Goal: Check status: Check status

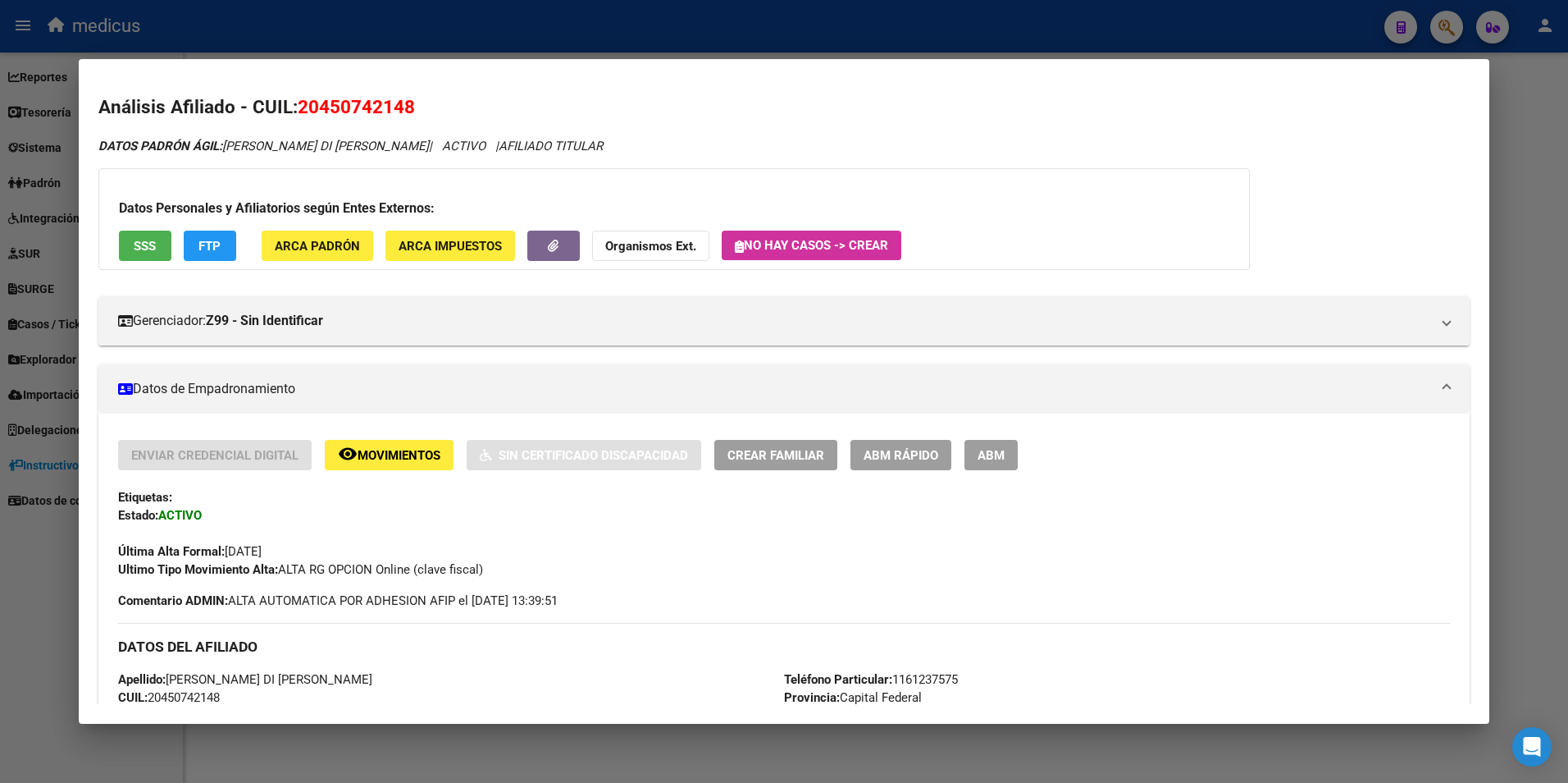
scroll to position [1213, 0]
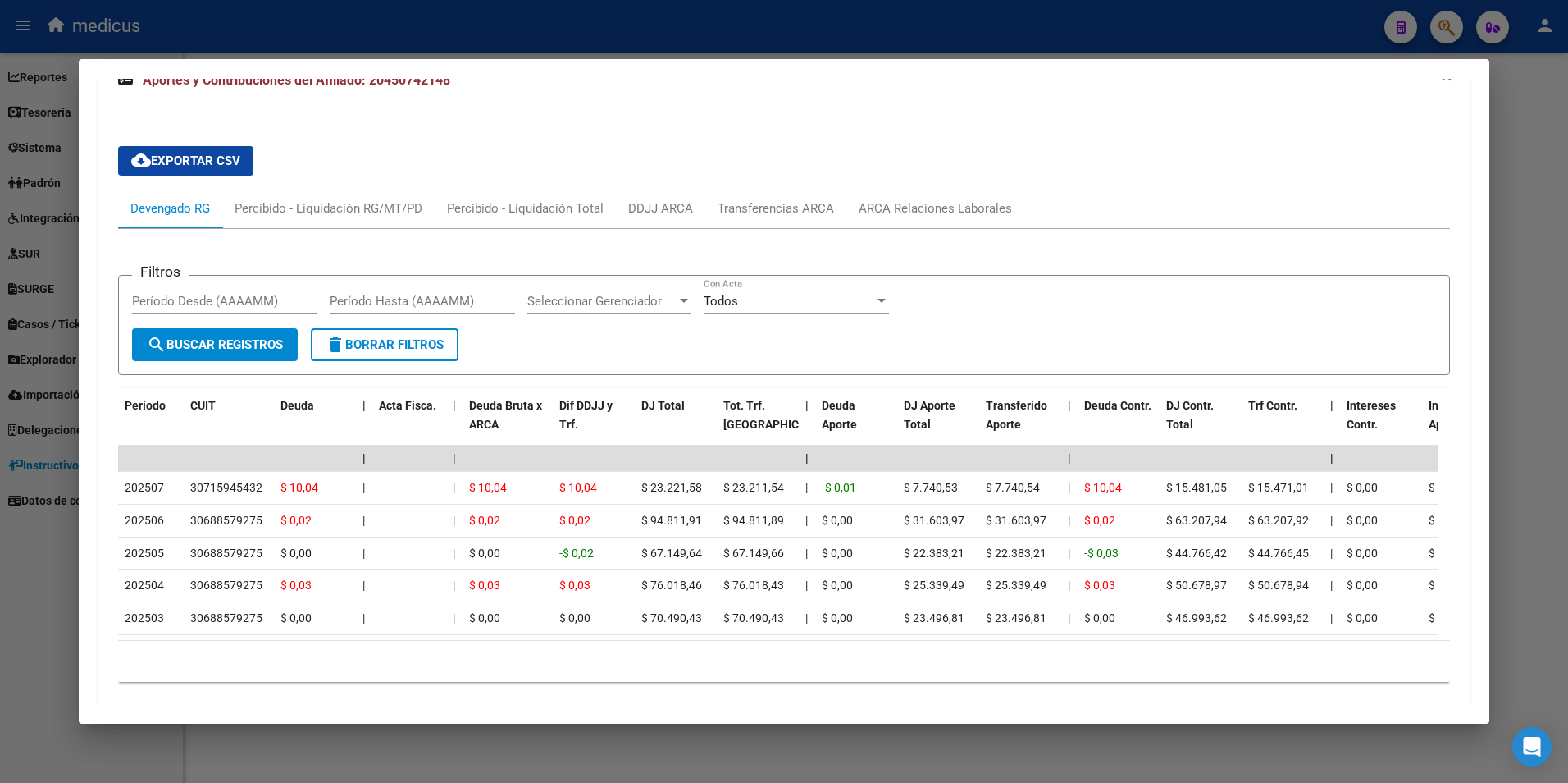
click at [1345, 135] on div "cloud_download Exportar CSV Devengado RG Percibido - Liquidación RG/MT/PD Perci…" at bounding box center [784, 414] width 1333 height 562
click at [1445, 32] on div at bounding box center [784, 391] width 1568 height 783
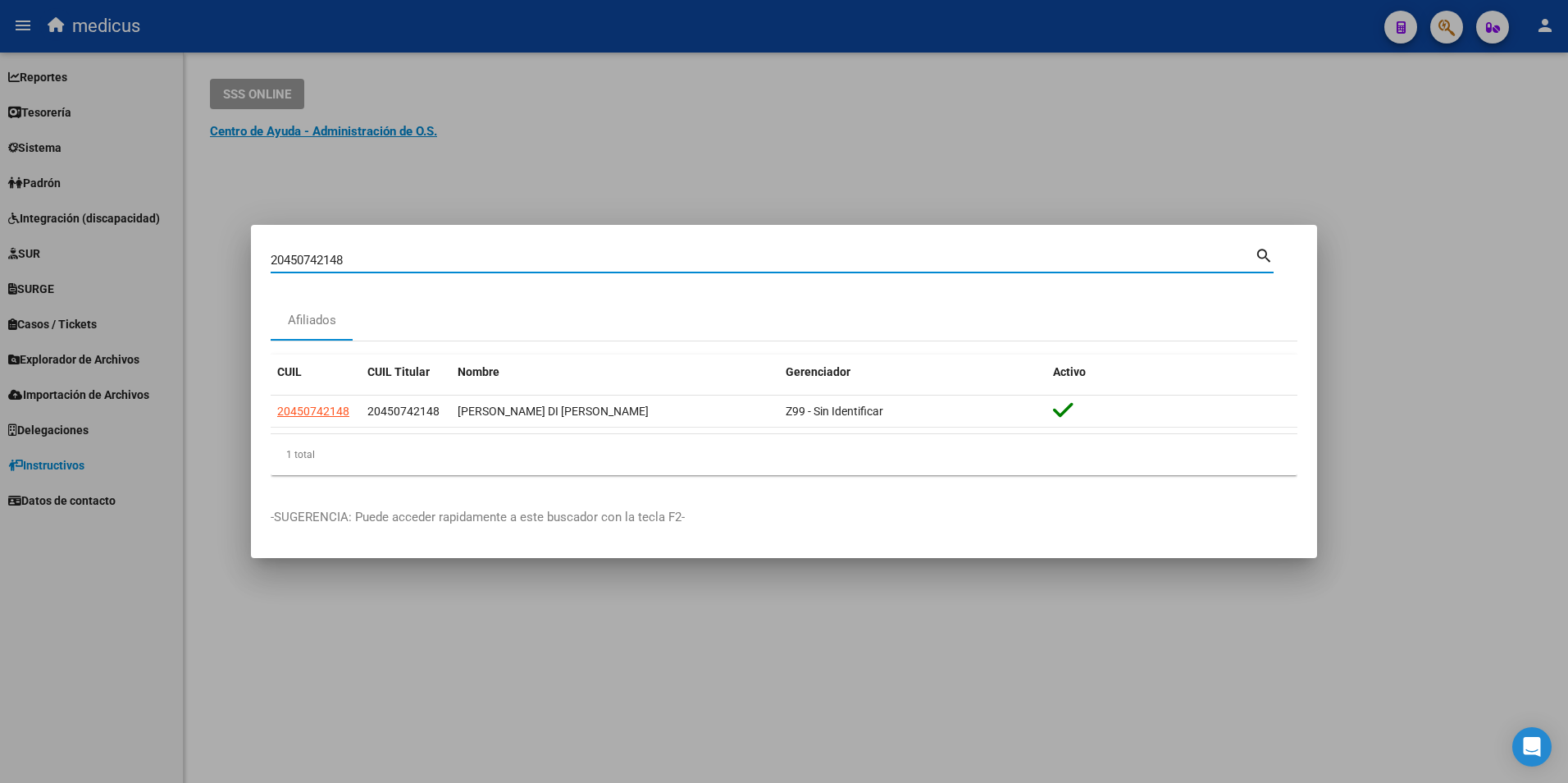
click at [392, 263] on input "20450742148" at bounding box center [763, 260] width 985 height 15
drag, startPoint x: 400, startPoint y: 255, endPoint x: 42, endPoint y: 235, distance: 358.6
click at [42, 235] on div "20450742148 Buscar (apellido, dni, cuil, nro traspaso, cuit, obra social) searc…" at bounding box center [784, 391] width 1568 height 783
paste input "7434416901"
type input "27434416901"
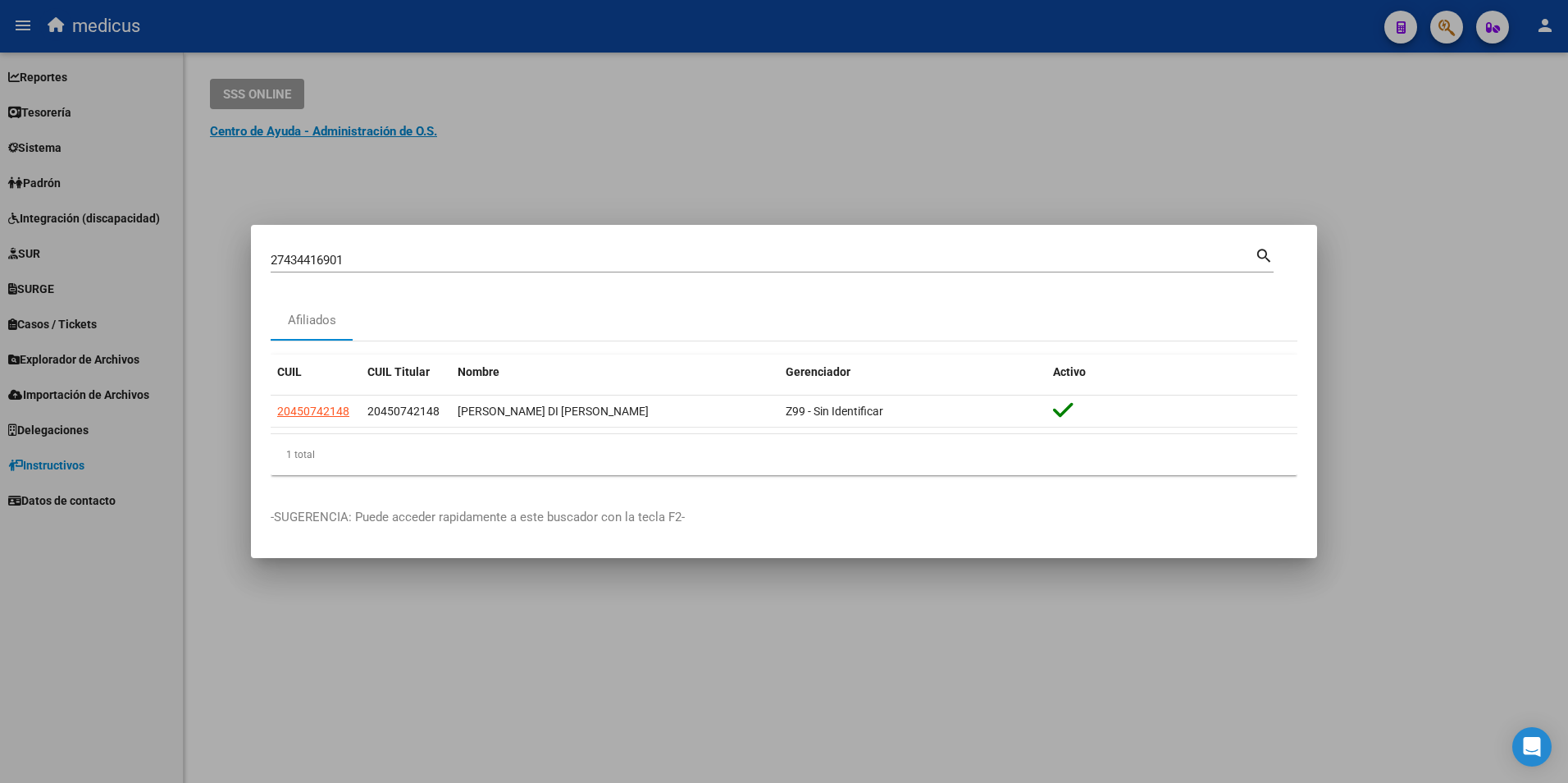
click at [1260, 247] on mat-icon "search" at bounding box center [1265, 254] width 19 height 20
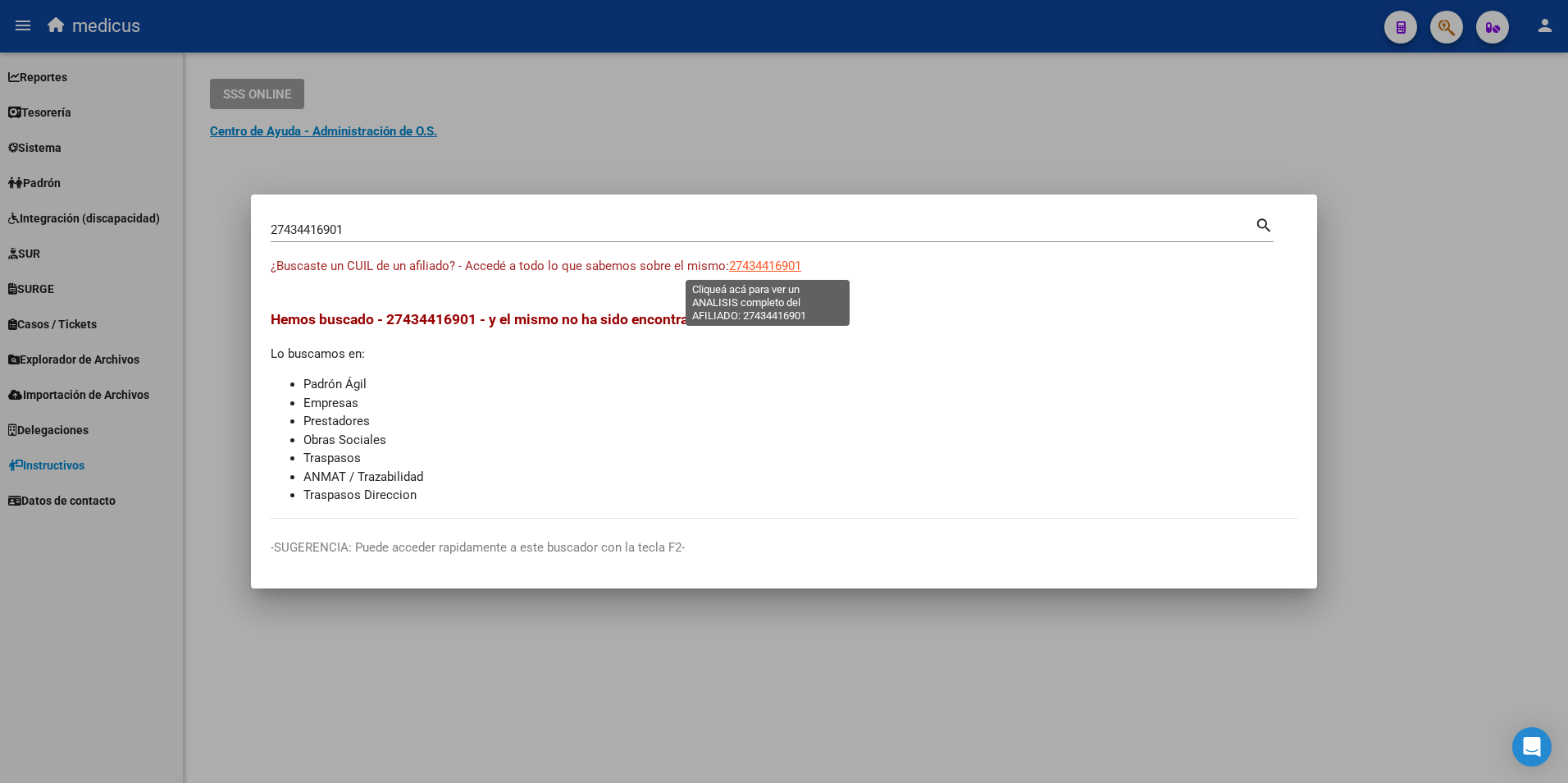
click at [786, 269] on span "27434416901" at bounding box center [766, 266] width 72 height 15
type textarea "27434416901"
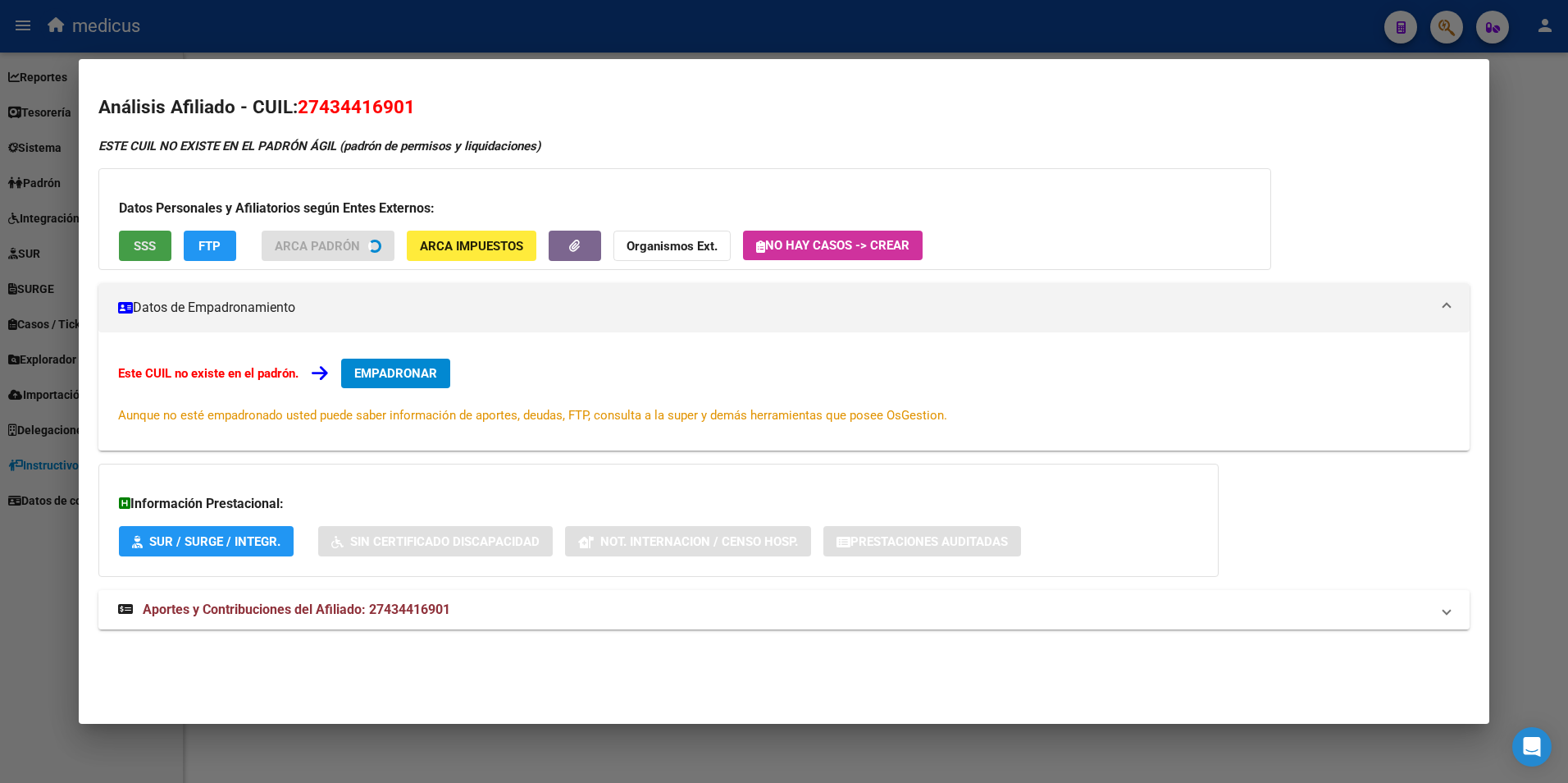
click at [159, 248] on button "SSS" at bounding box center [144, 245] width 52 height 30
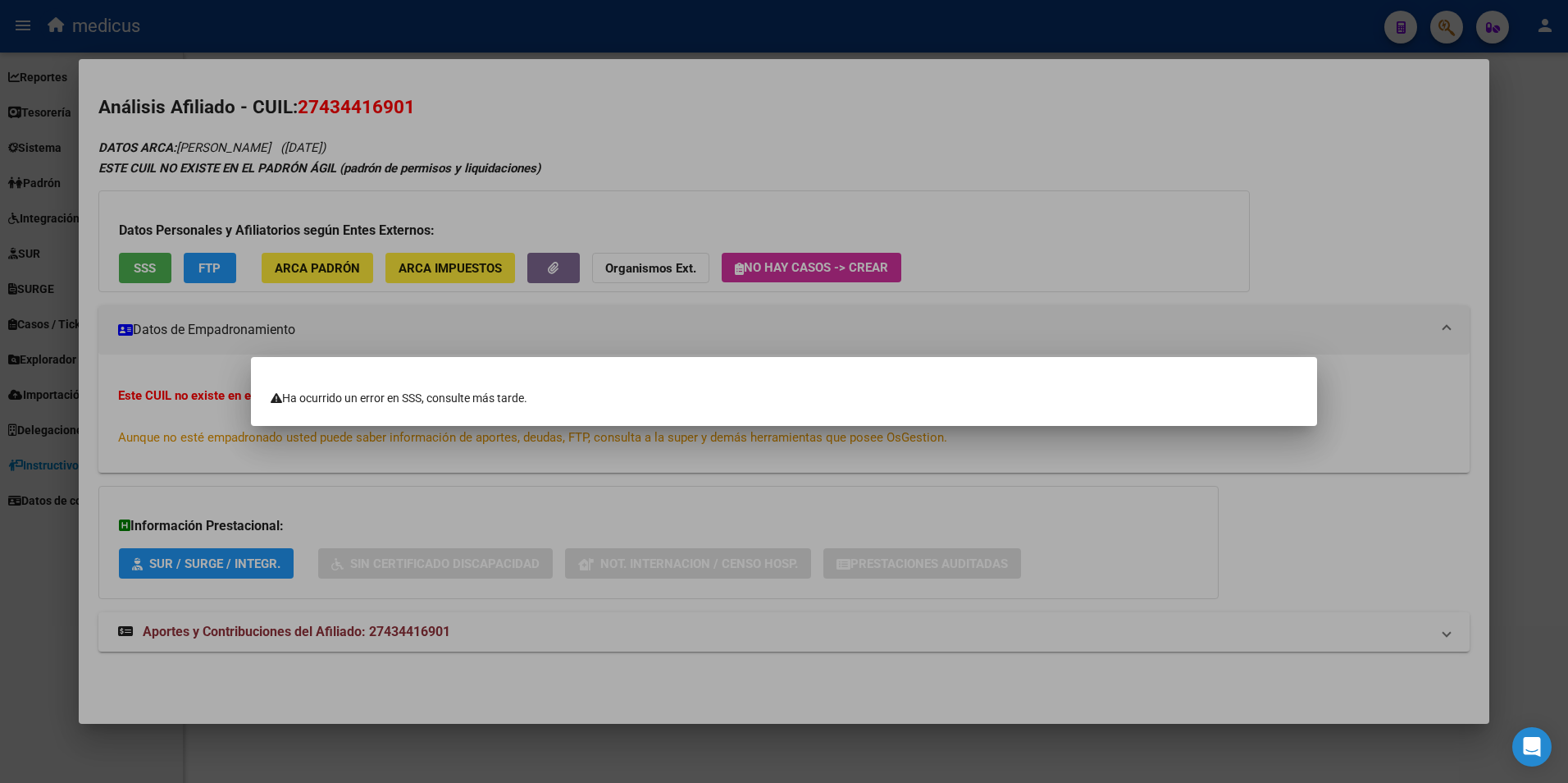
drag, startPoint x: 1459, startPoint y: 5, endPoint x: 1453, endPoint y: 17, distance: 13.4
click at [1453, 15] on div at bounding box center [784, 391] width 1568 height 783
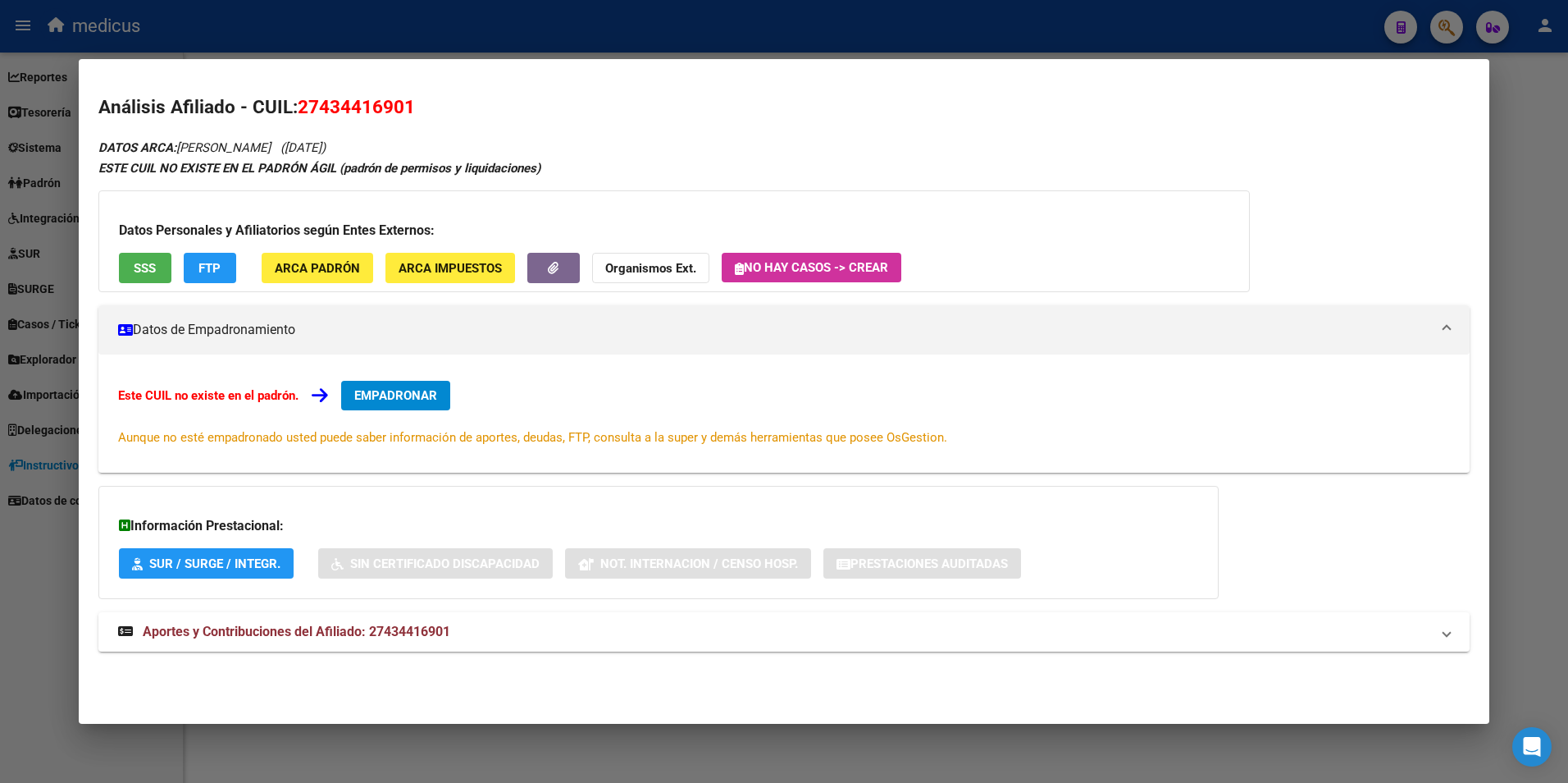
click at [1452, 23] on div at bounding box center [784, 391] width 1568 height 783
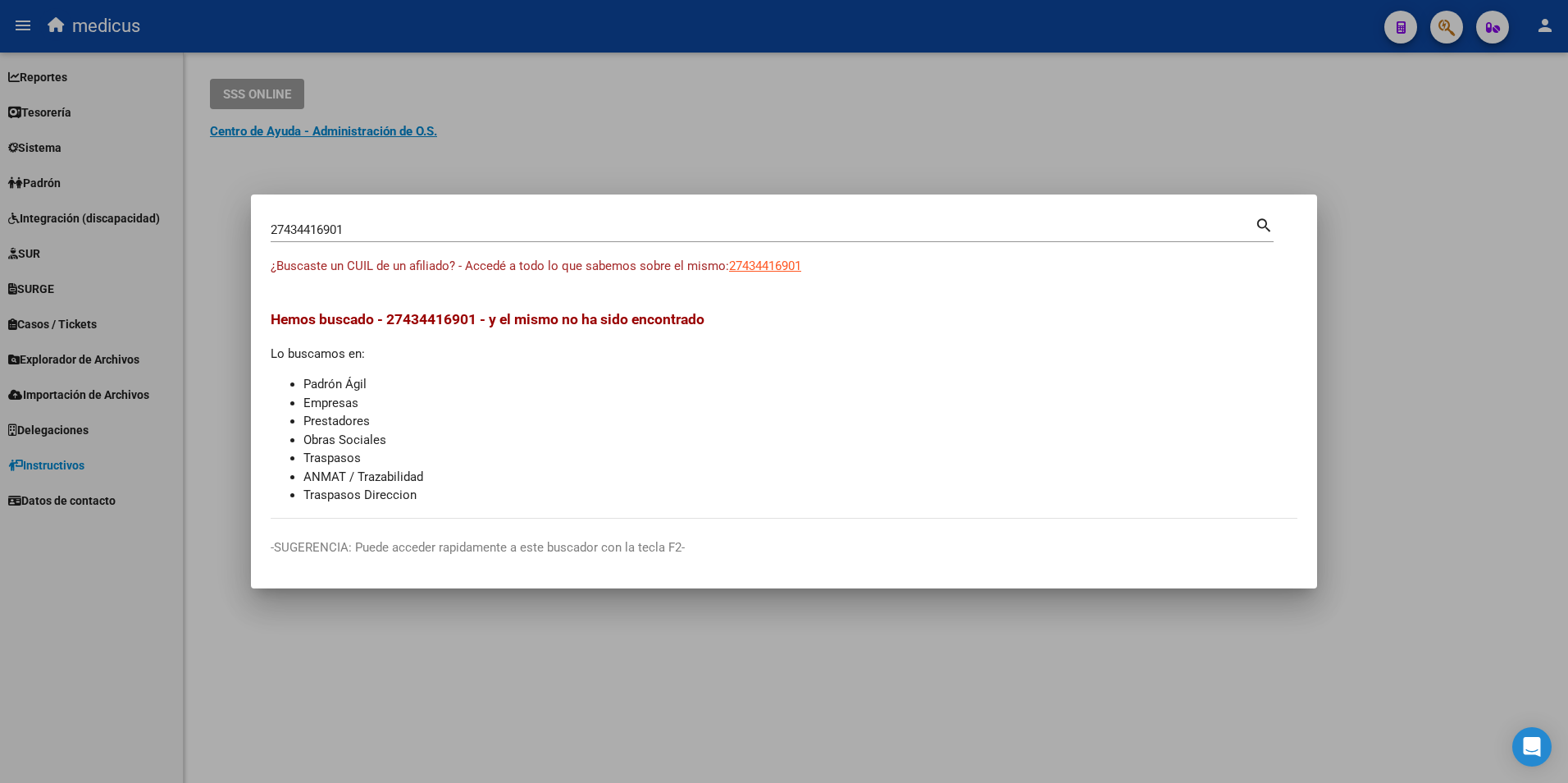
drag, startPoint x: 394, startPoint y: 217, endPoint x: 257, endPoint y: 232, distance: 137.8
click at [257, 232] on mat-dialog-content "27434416901 Buscar (apellido, dni, cuil, nro traspaso, cuit, obra social) searc…" at bounding box center [784, 366] width 1066 height 304
drag, startPoint x: 384, startPoint y: 235, endPoint x: 219, endPoint y: 236, distance: 165.0
click at [219, 236] on div "27434416901 Buscar (apellido, dni, cuil, nro traspaso, cuit, obra social) searc…" at bounding box center [784, 391] width 1568 height 783
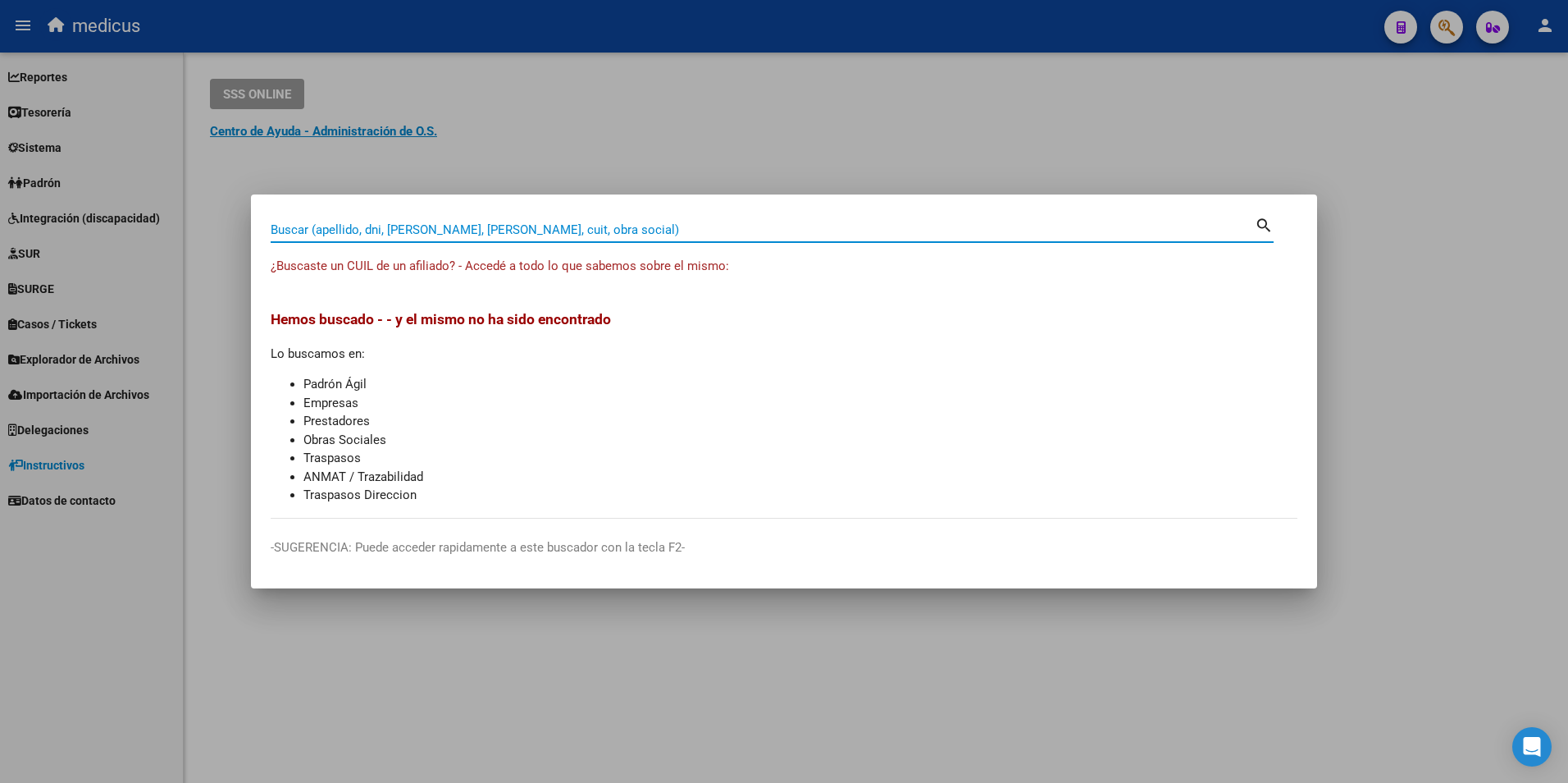
paste input "27546044837"
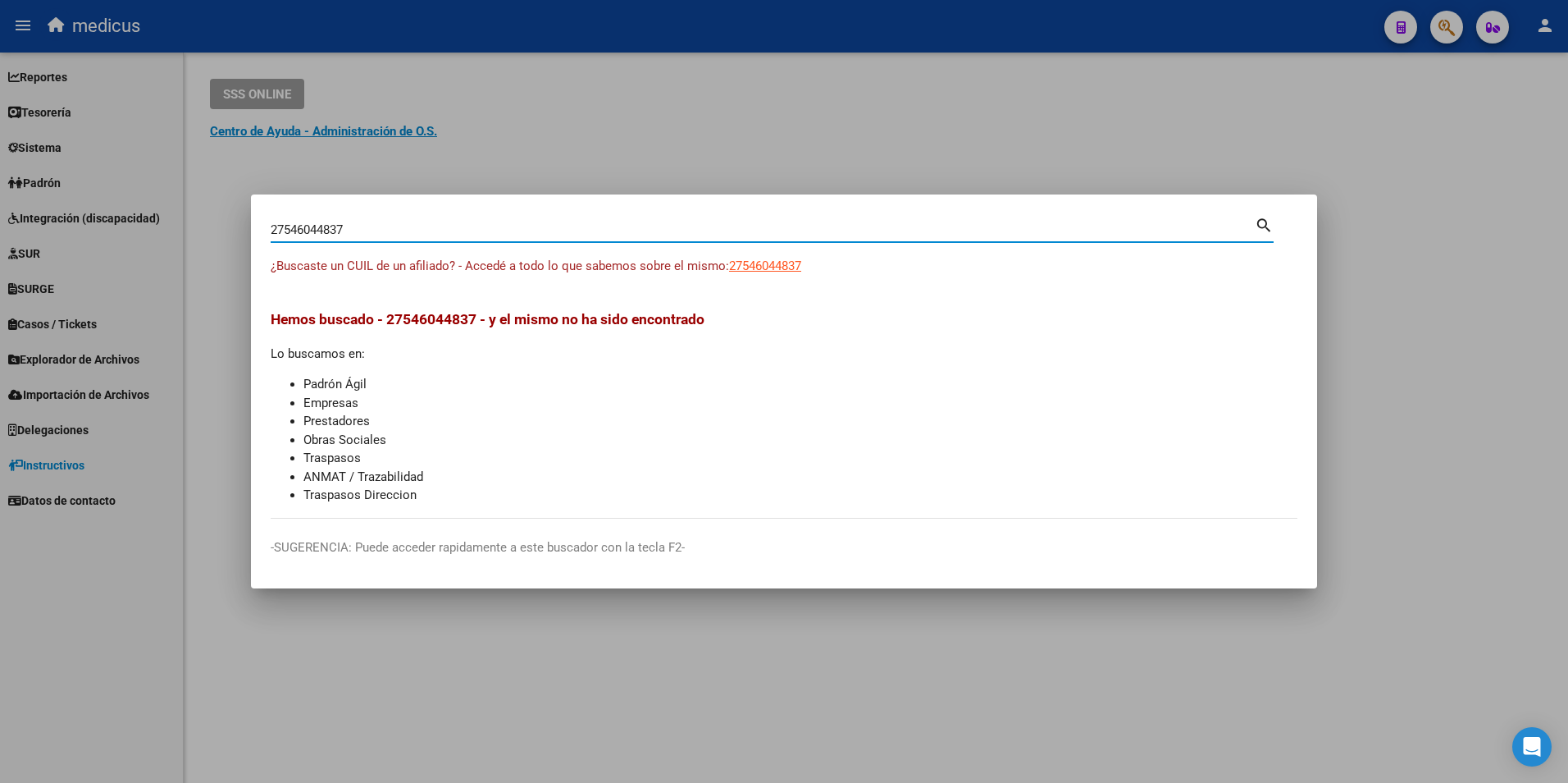
type input "27546044837"
click at [752, 267] on span "27546044837" at bounding box center [766, 266] width 72 height 15
type textarea "27546044837"
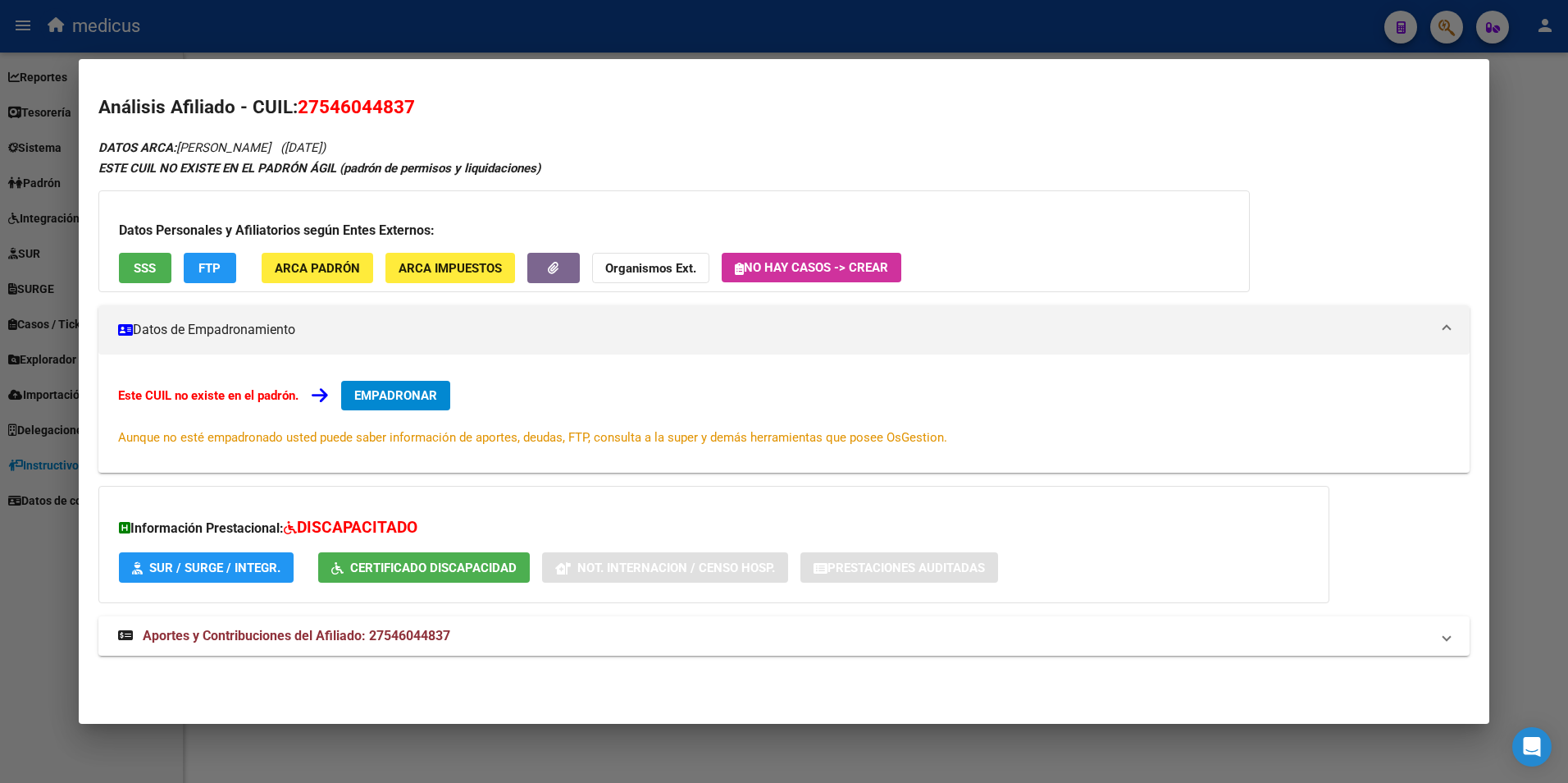
click at [170, 229] on h3 "Datos Personales y Afiliatorios según Entes Externos:" at bounding box center [674, 230] width 1111 height 20
click at [154, 279] on button "SSS" at bounding box center [144, 267] width 52 height 30
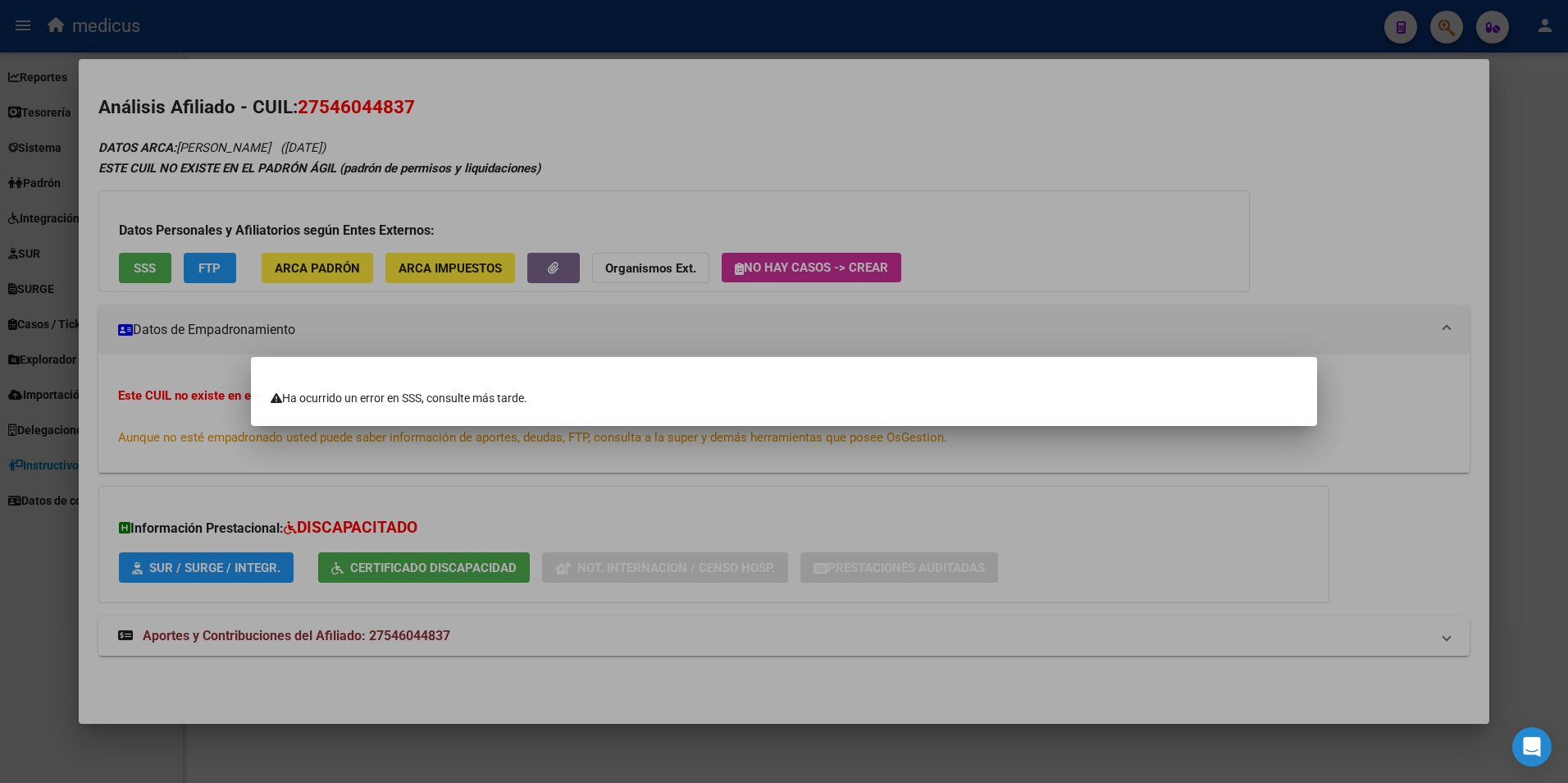
click at [1451, 19] on div at bounding box center [784, 391] width 1568 height 783
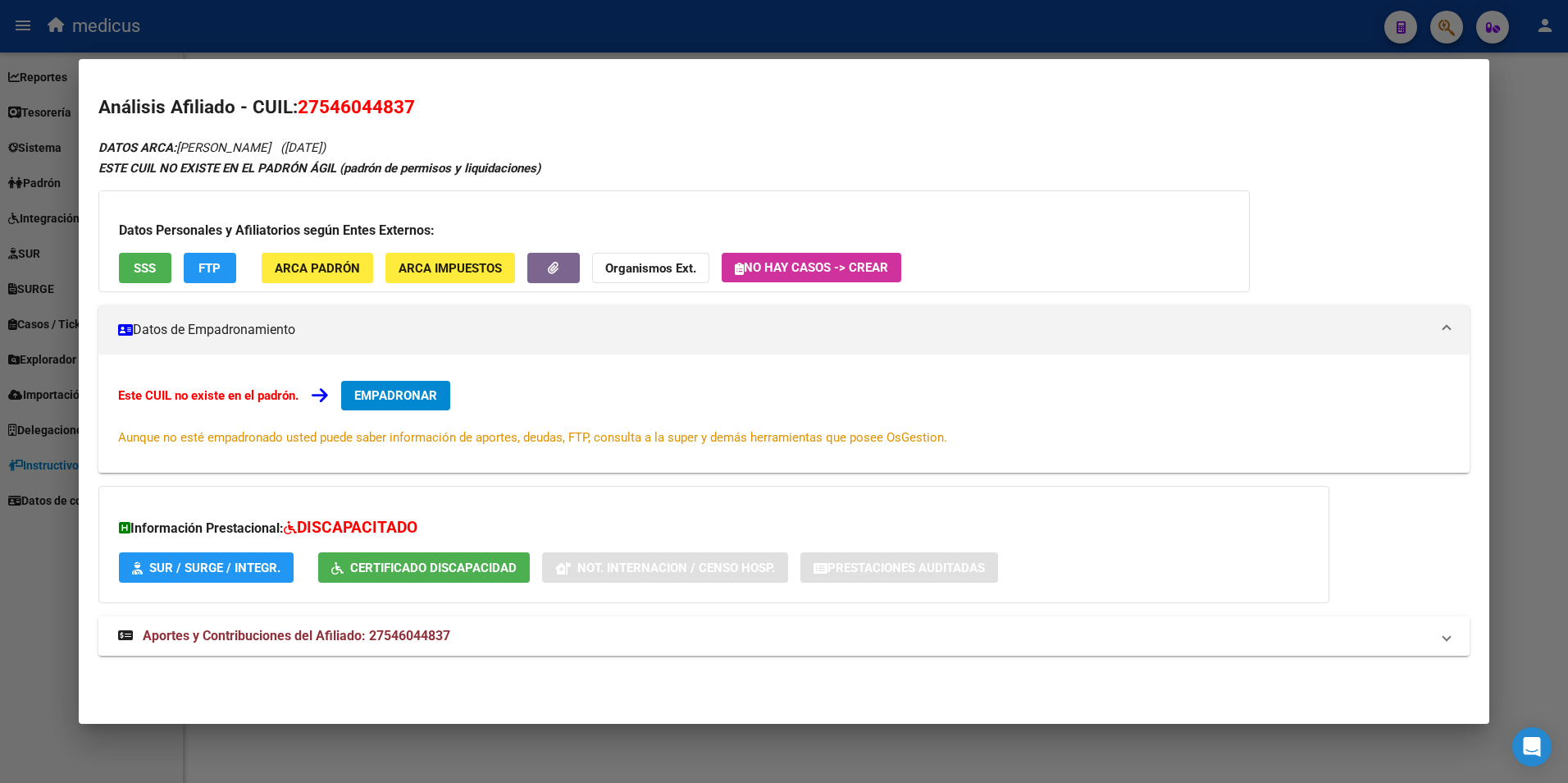
click at [1445, 27] on div at bounding box center [784, 391] width 1568 height 783
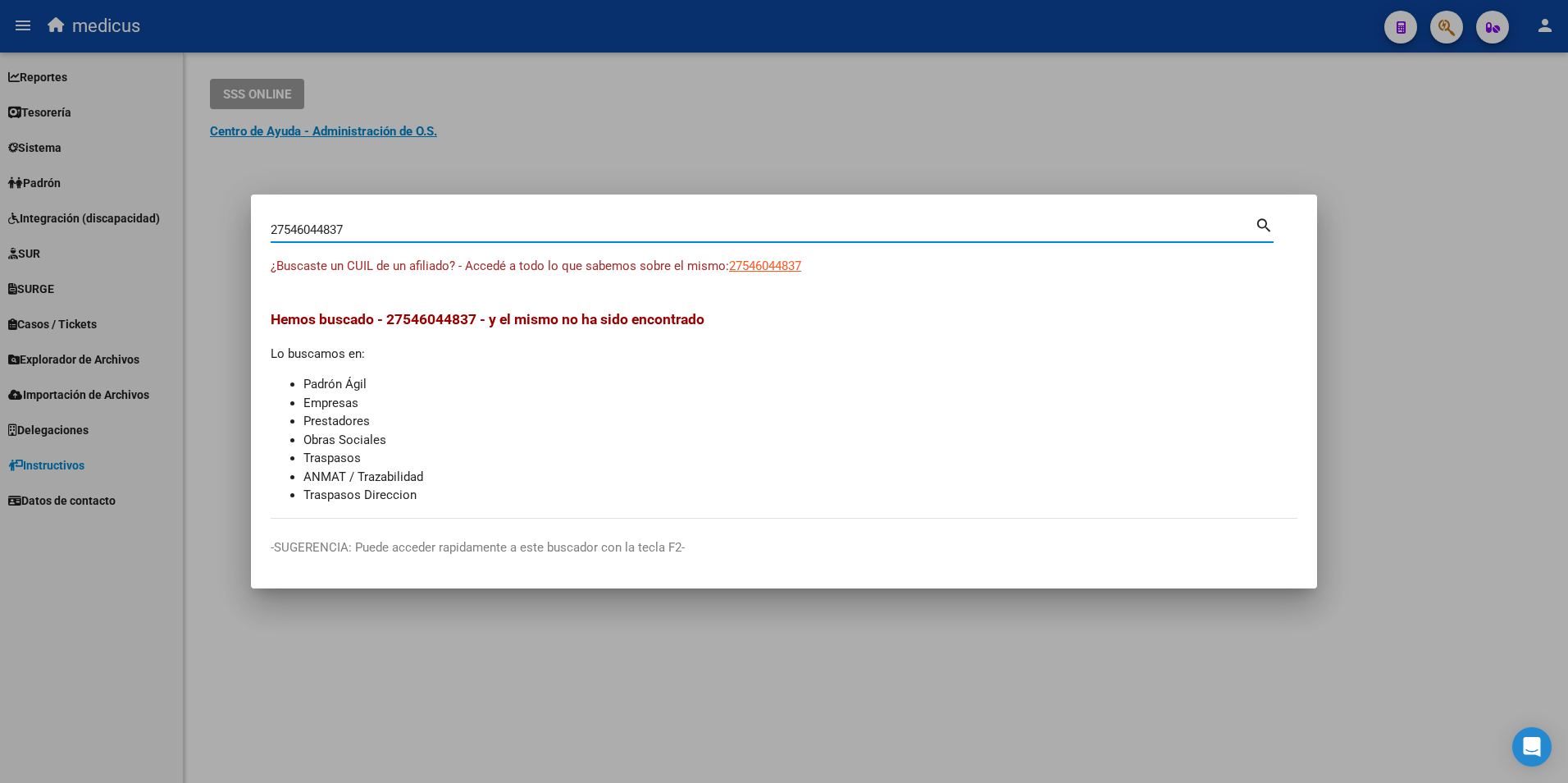
drag, startPoint x: 400, startPoint y: 230, endPoint x: 90, endPoint y: 215, distance: 310.4
click at [27, 220] on div "27546044837 Buscar (apellido, dni, cuil, nro traspaso, cuit, obra social) searc…" at bounding box center [784, 391] width 1568 height 783
paste input "0233874273"
type input "20233874273"
click at [764, 260] on span "20233874273" at bounding box center [766, 266] width 72 height 15
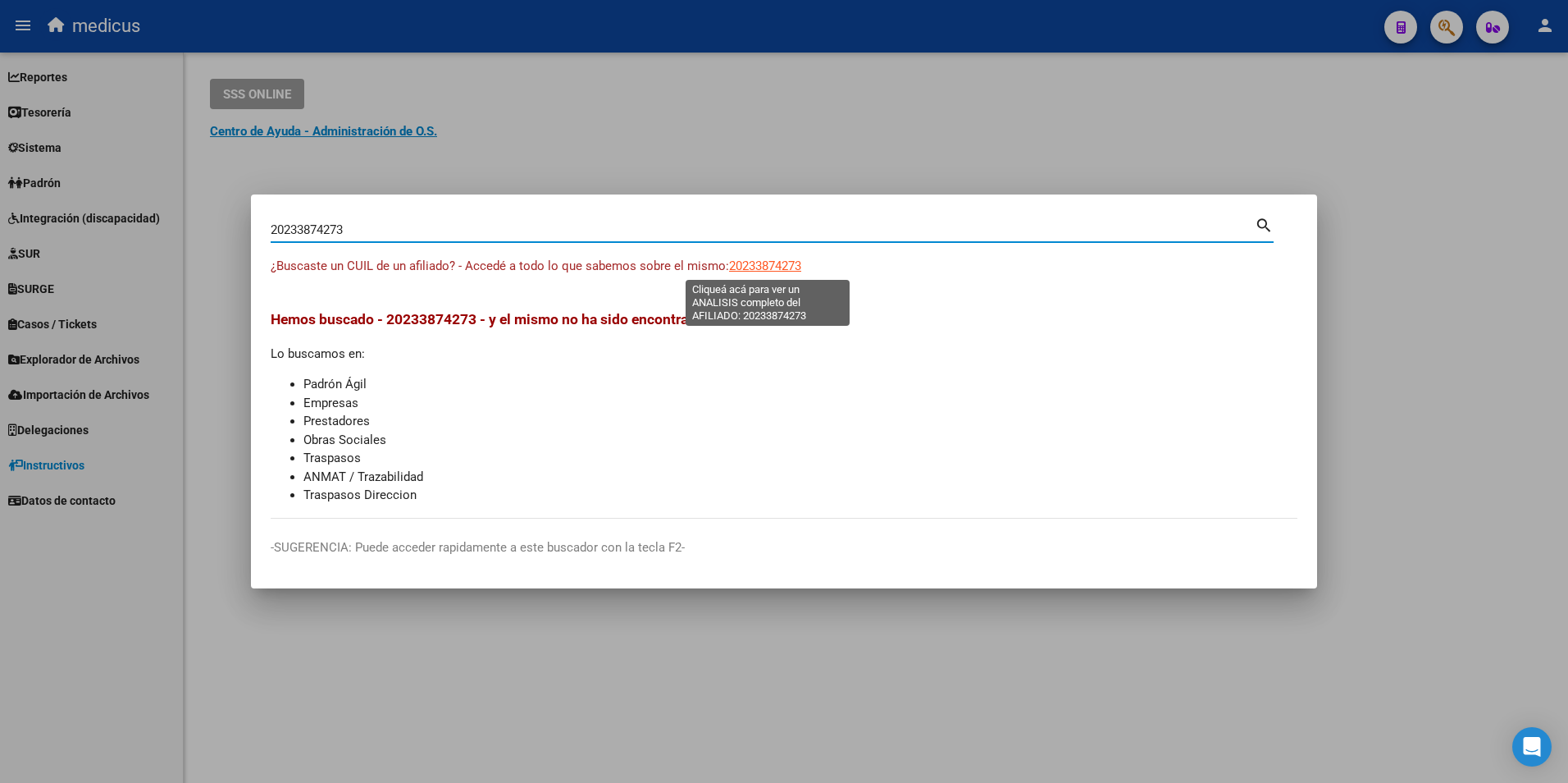
type textarea "20233874273"
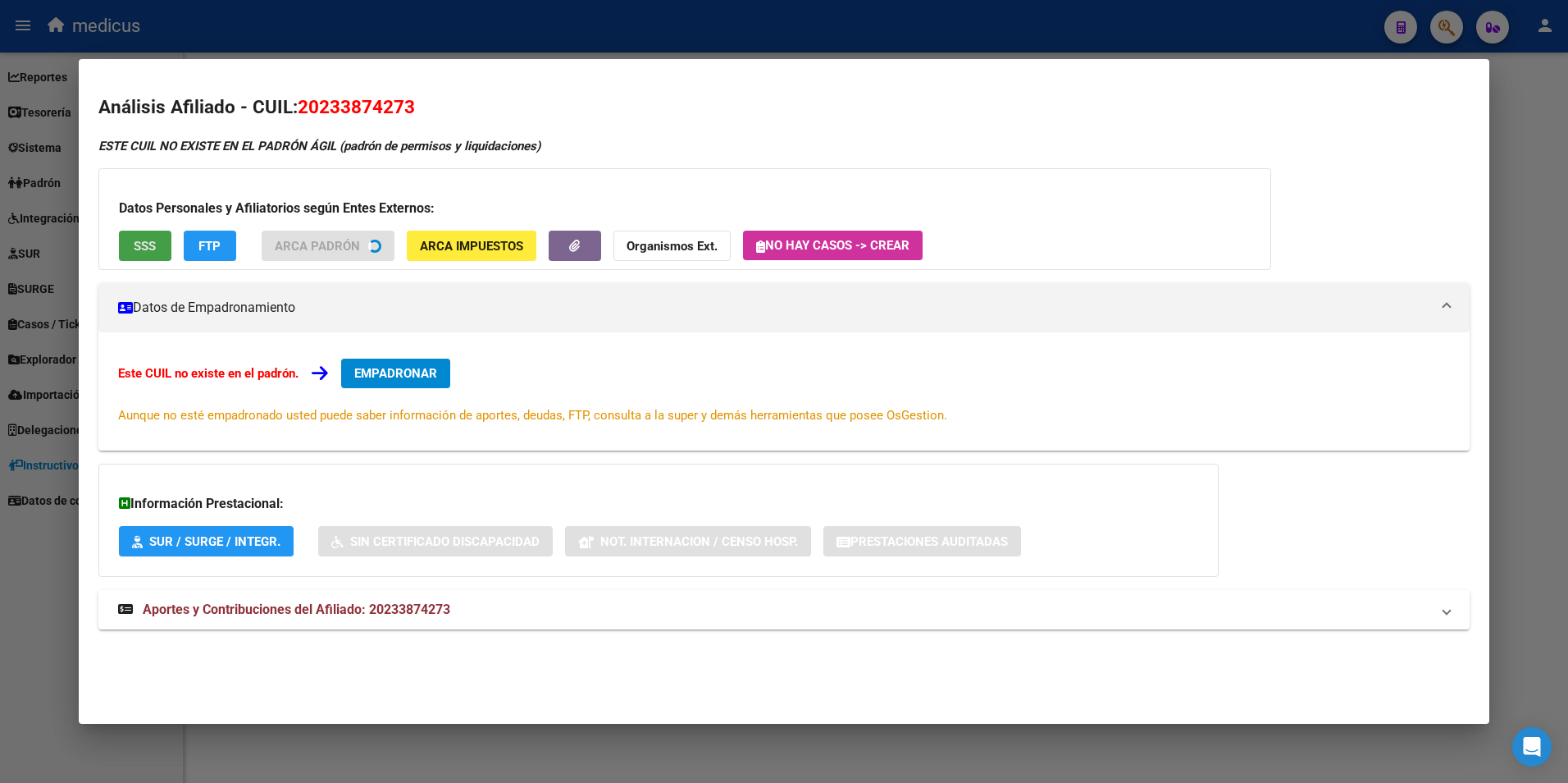
click at [139, 244] on span "SSS" at bounding box center [145, 246] width 22 height 15
